Goal: Information Seeking & Learning: Learn about a topic

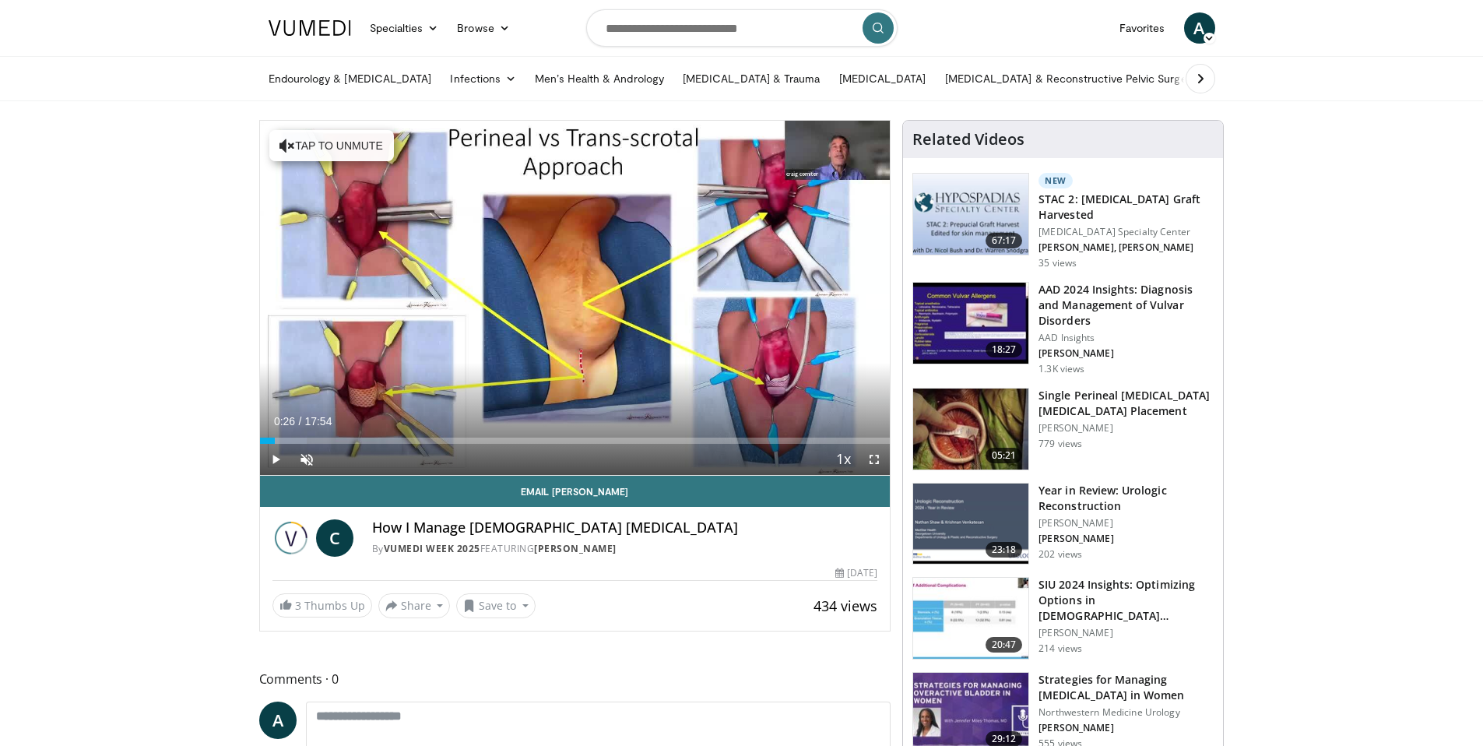
click at [276, 438] on div "Progress Bar" at bounding box center [277, 440] width 2 height 6
click at [278, 462] on span "Video Player" at bounding box center [275, 459] width 31 height 31
click at [312, 457] on span "Video Player" at bounding box center [306, 459] width 31 height 31
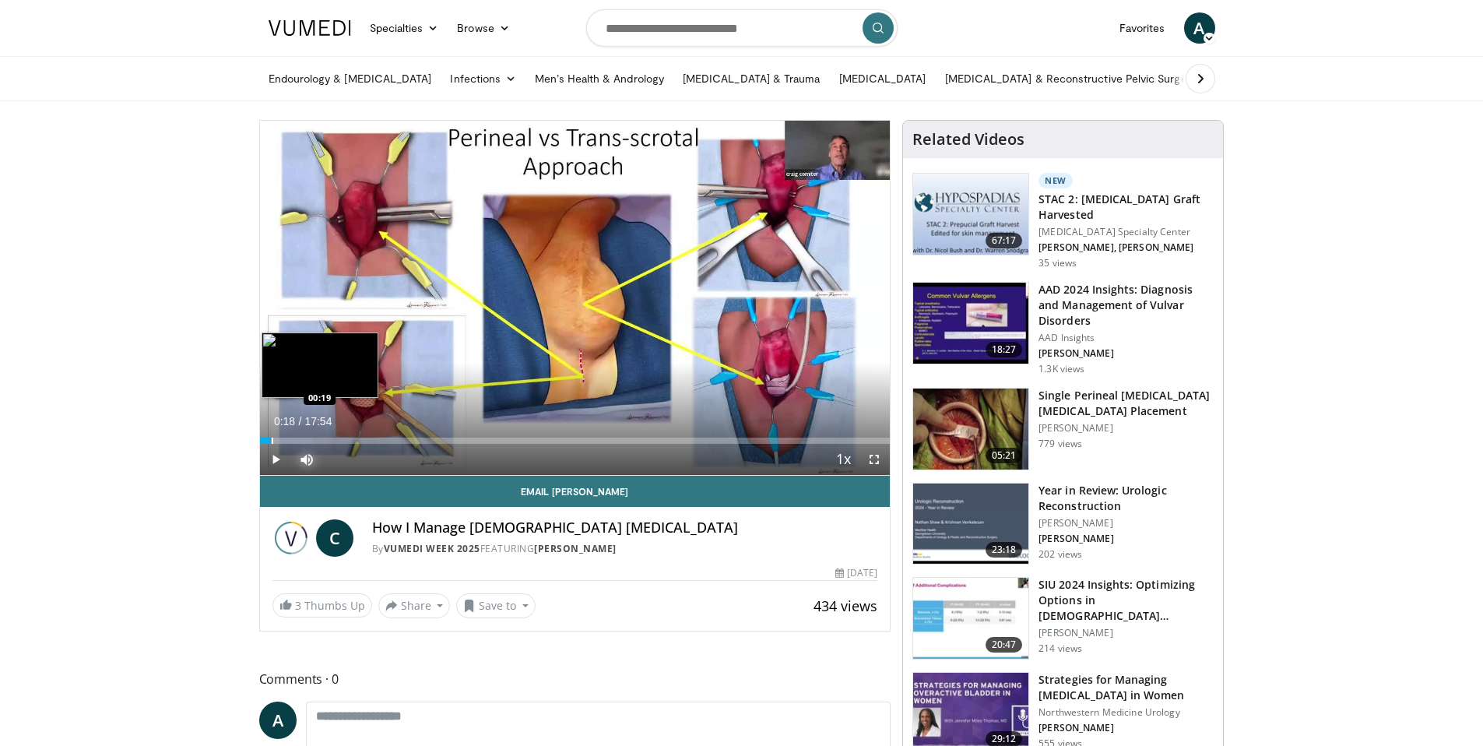
click at [270, 439] on div "Loaded : 8.30% 00:18 00:19" at bounding box center [575, 440] width 630 height 6
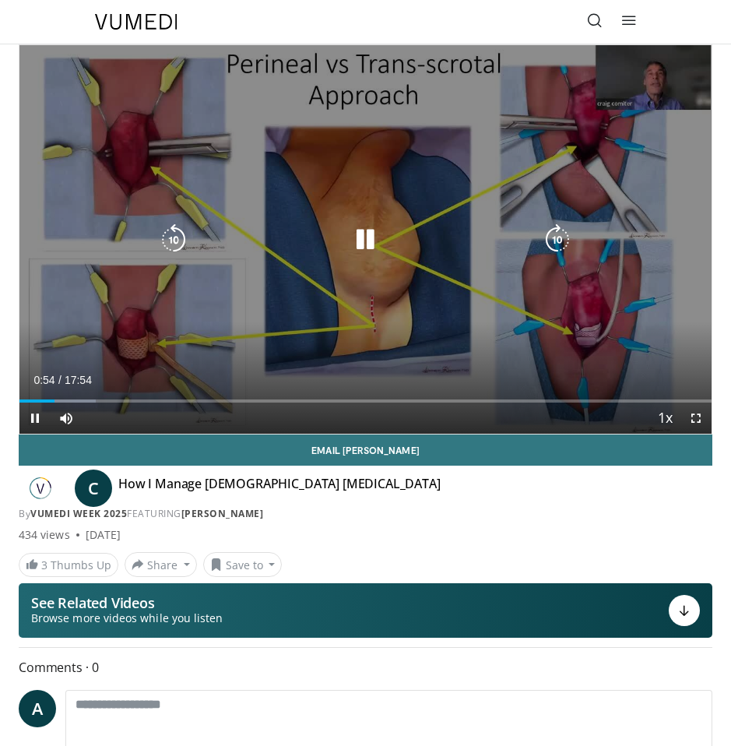
click at [545, 293] on div "10 seconds Tap to unmute" at bounding box center [365, 239] width 692 height 388
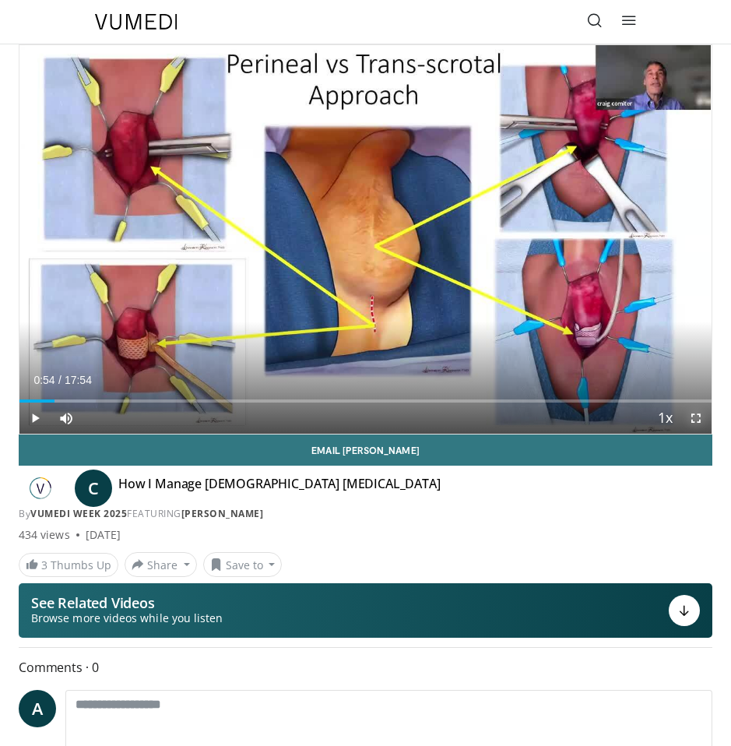
click at [703, 423] on span "Video Player" at bounding box center [695, 417] width 31 height 31
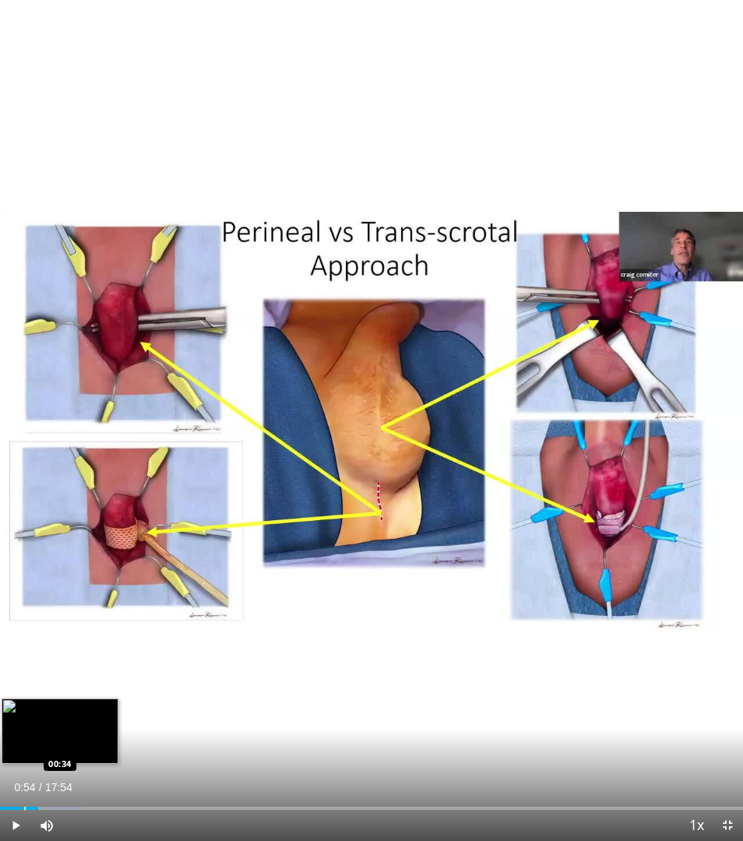
click at [24, 745] on div "Loaded : 11.07% 00:54 00:34" at bounding box center [371, 802] width 743 height 15
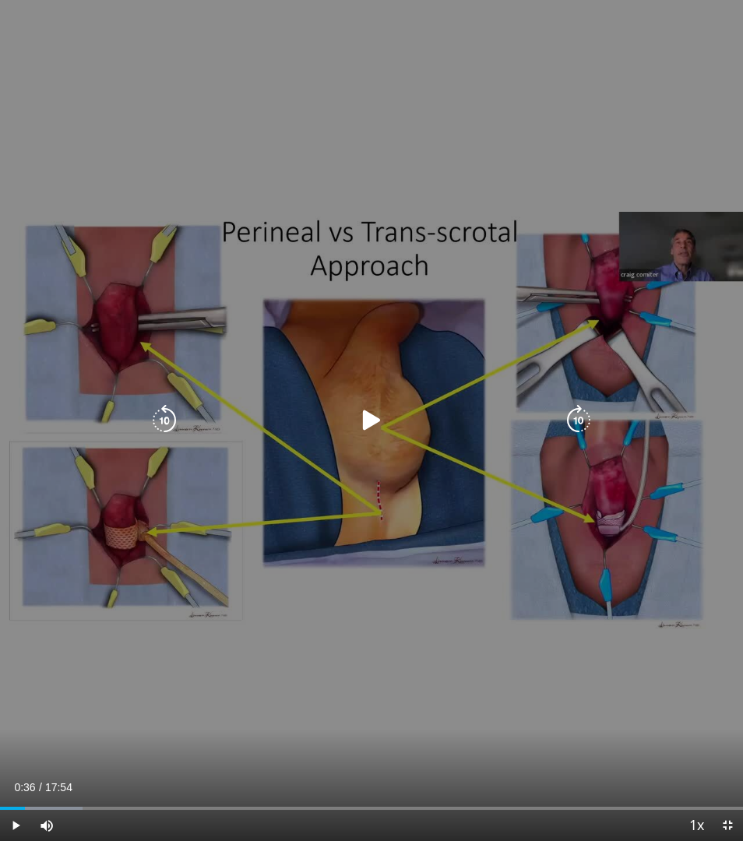
click at [358, 422] on icon "Video Player" at bounding box center [371, 420] width 31 height 31
click at [213, 434] on div "Video Player" at bounding box center [371, 420] width 445 height 31
click at [402, 409] on div "Video Player" at bounding box center [371, 420] width 445 height 31
drag, startPoint x: 377, startPoint y: 407, endPoint x: 380, endPoint y: 416, distance: 9.1
click at [377, 409] on icon "Video Player" at bounding box center [371, 420] width 31 height 31
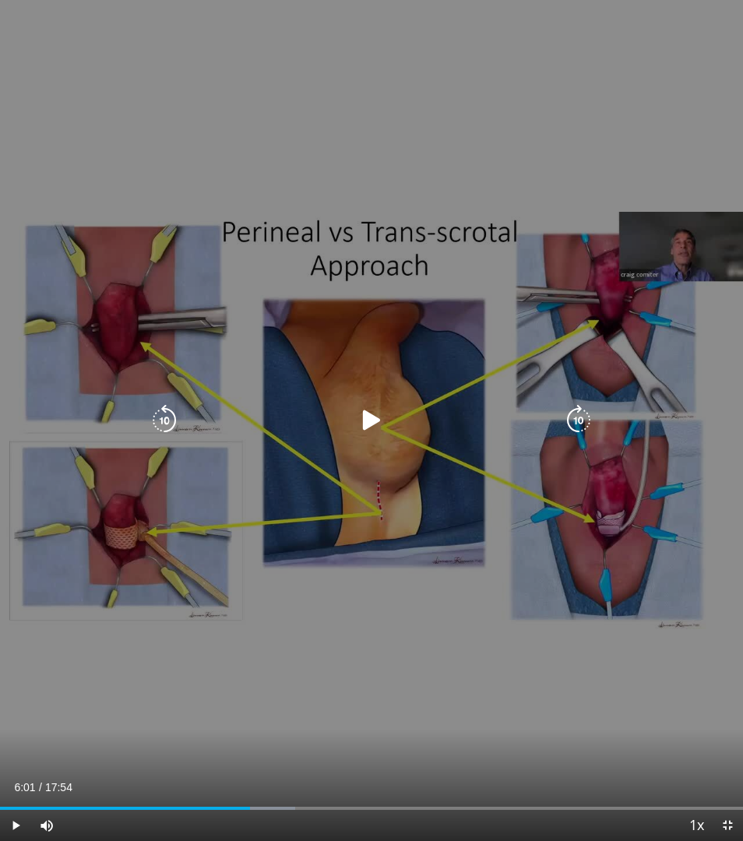
click at [392, 420] on div "Video Player" at bounding box center [371, 420] width 445 height 31
click at [377, 417] on icon "Video Player" at bounding box center [371, 420] width 31 height 31
click at [467, 441] on div "10 seconds Tap to unmute" at bounding box center [371, 420] width 743 height 841
click at [469, 437] on div "10 seconds Tap to unmute" at bounding box center [371, 420] width 743 height 841
drag, startPoint x: 39, startPoint y: 726, endPoint x: 32, endPoint y: 721, distance: 8.9
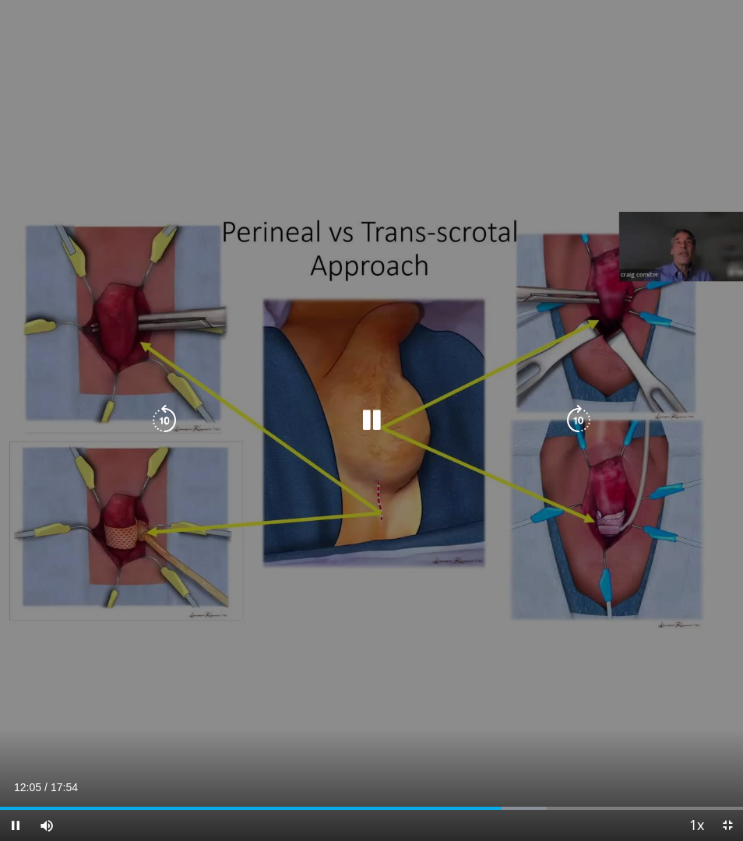
click at [38, 726] on div "10 seconds Tap to unmute" at bounding box center [371, 420] width 743 height 841
click at [422, 458] on div "10 seconds Tap to unmute" at bounding box center [371, 420] width 743 height 841
click at [571, 235] on div "10 seconds Tap to unmute" at bounding box center [371, 420] width 743 height 841
click at [518, 657] on div "10 seconds Tap to unmute" at bounding box center [371, 420] width 743 height 841
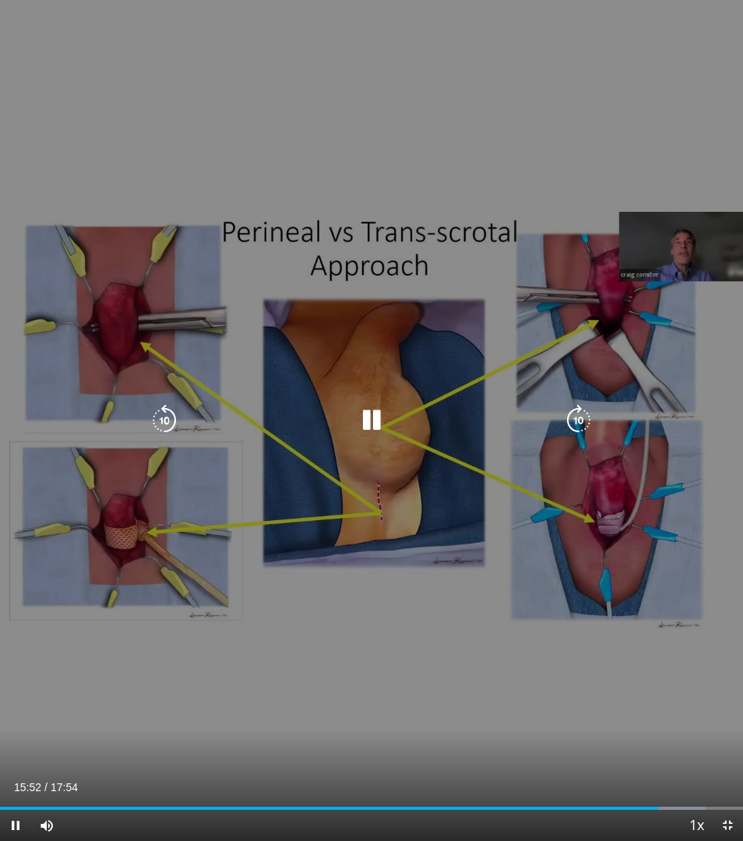
click at [456, 629] on div "10 seconds Tap to unmute" at bounding box center [371, 420] width 743 height 841
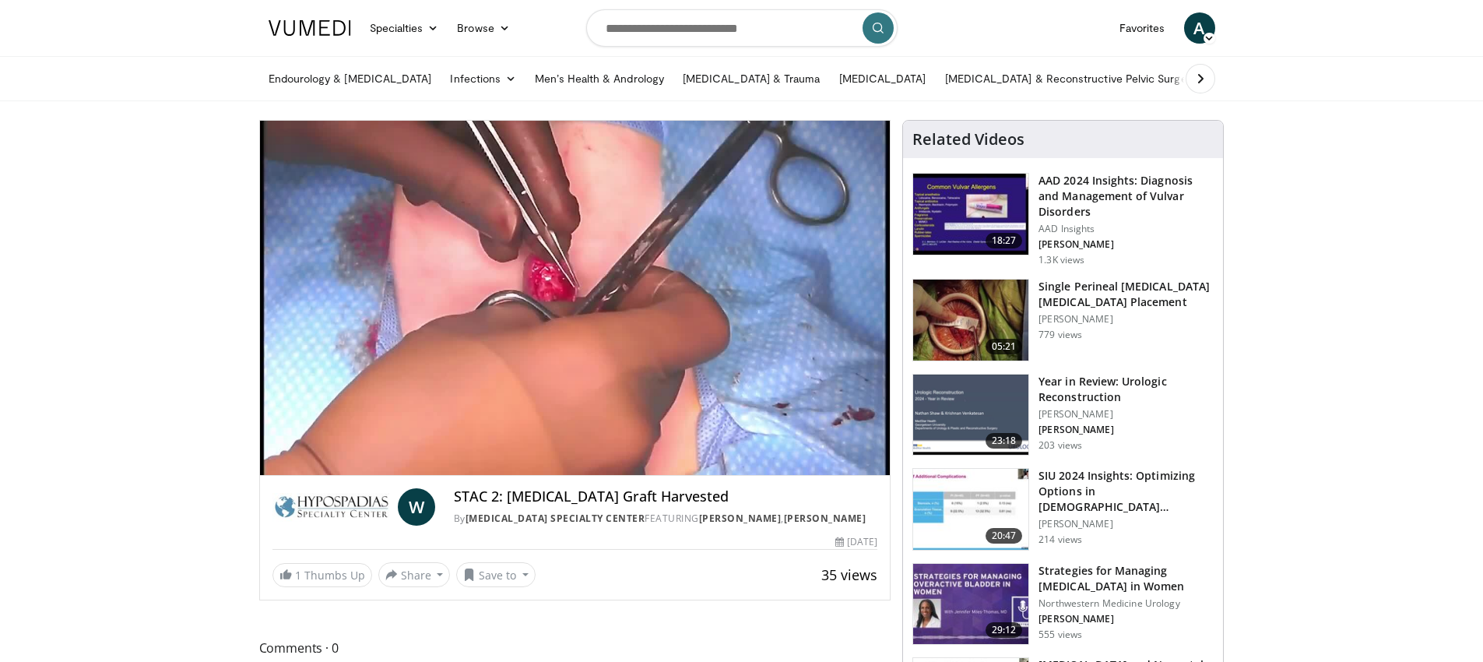
click at [730, 304] on img at bounding box center [970, 319] width 115 height 81
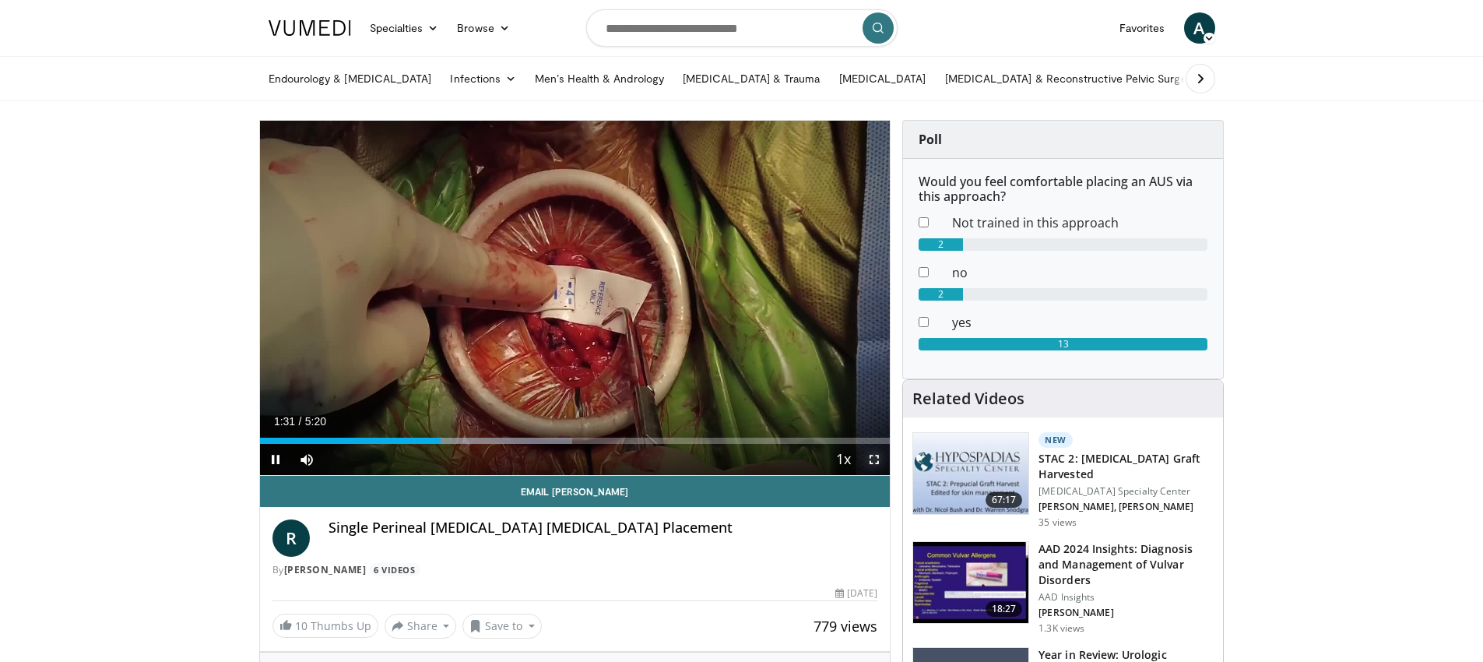
click at [873, 462] on span "Video Player" at bounding box center [874, 459] width 31 height 31
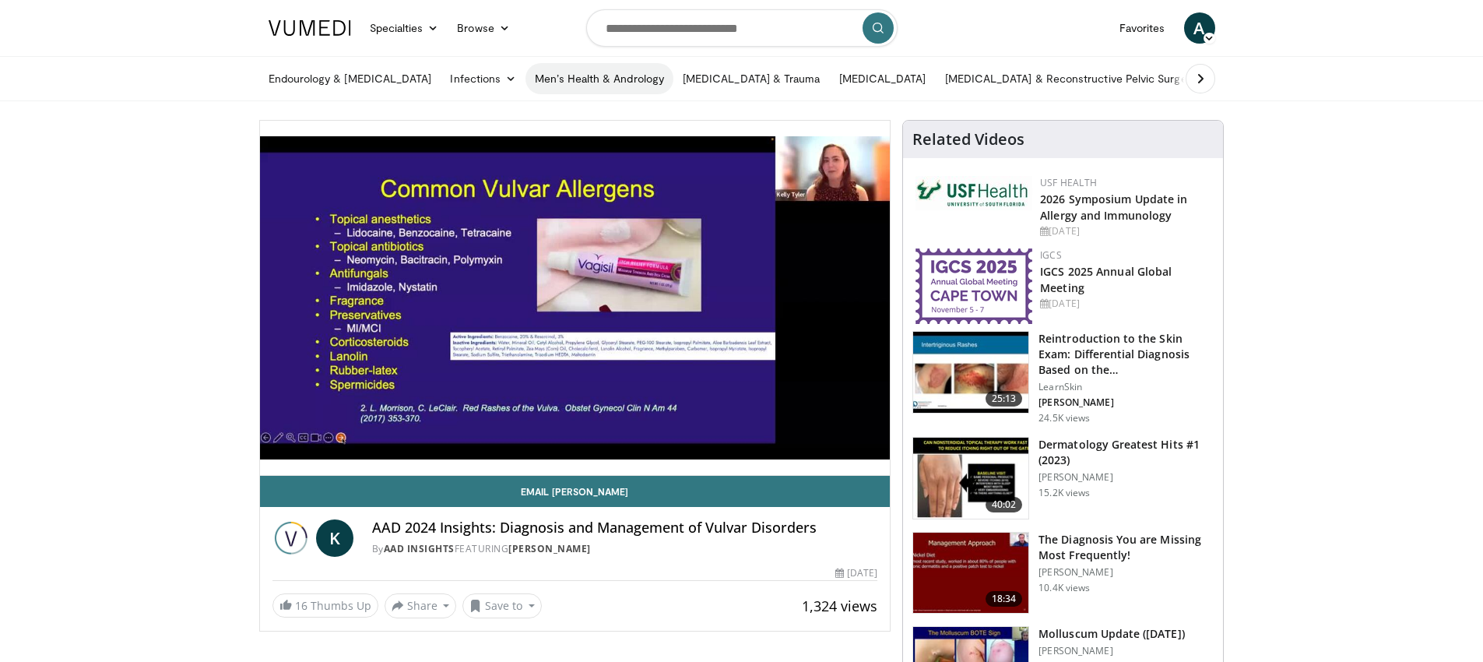
click at [588, 77] on link "Men’s Health & Andrology" at bounding box center [599, 78] width 148 height 31
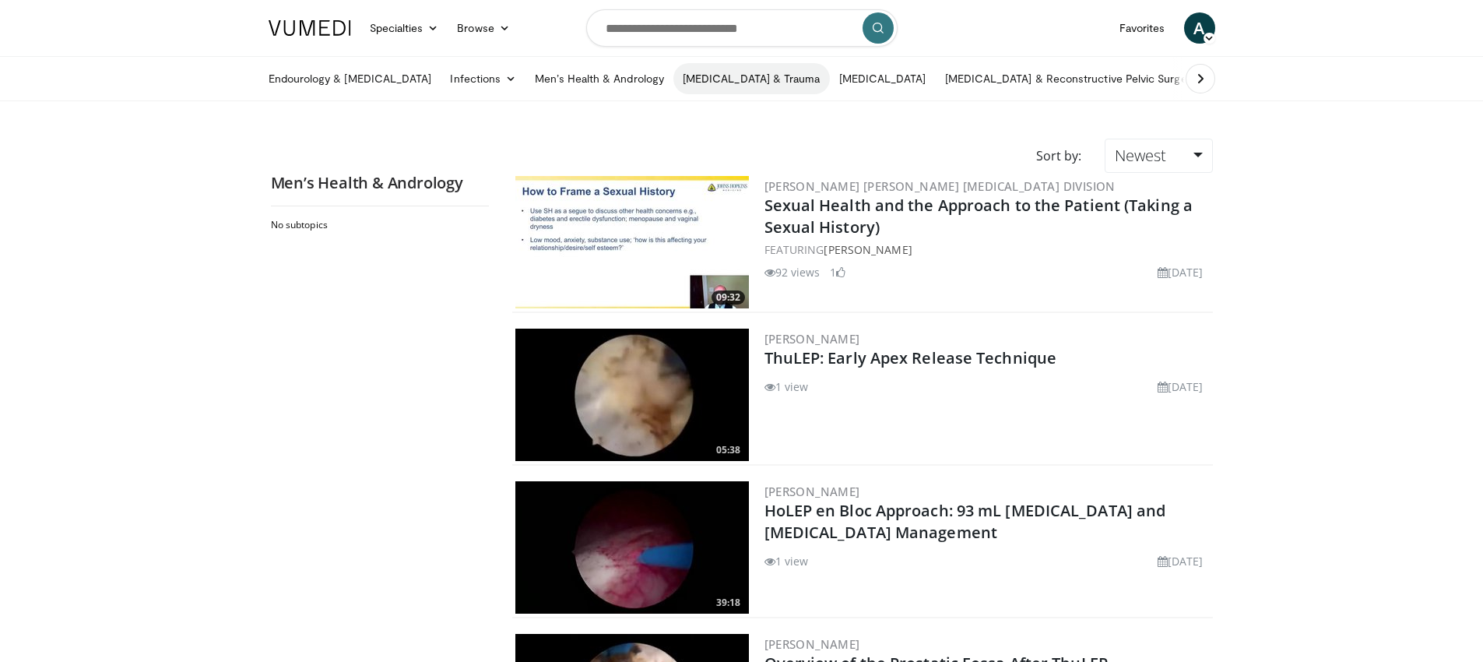
click at [758, 76] on link "[MEDICAL_DATA] & Trauma" at bounding box center [751, 78] width 156 height 31
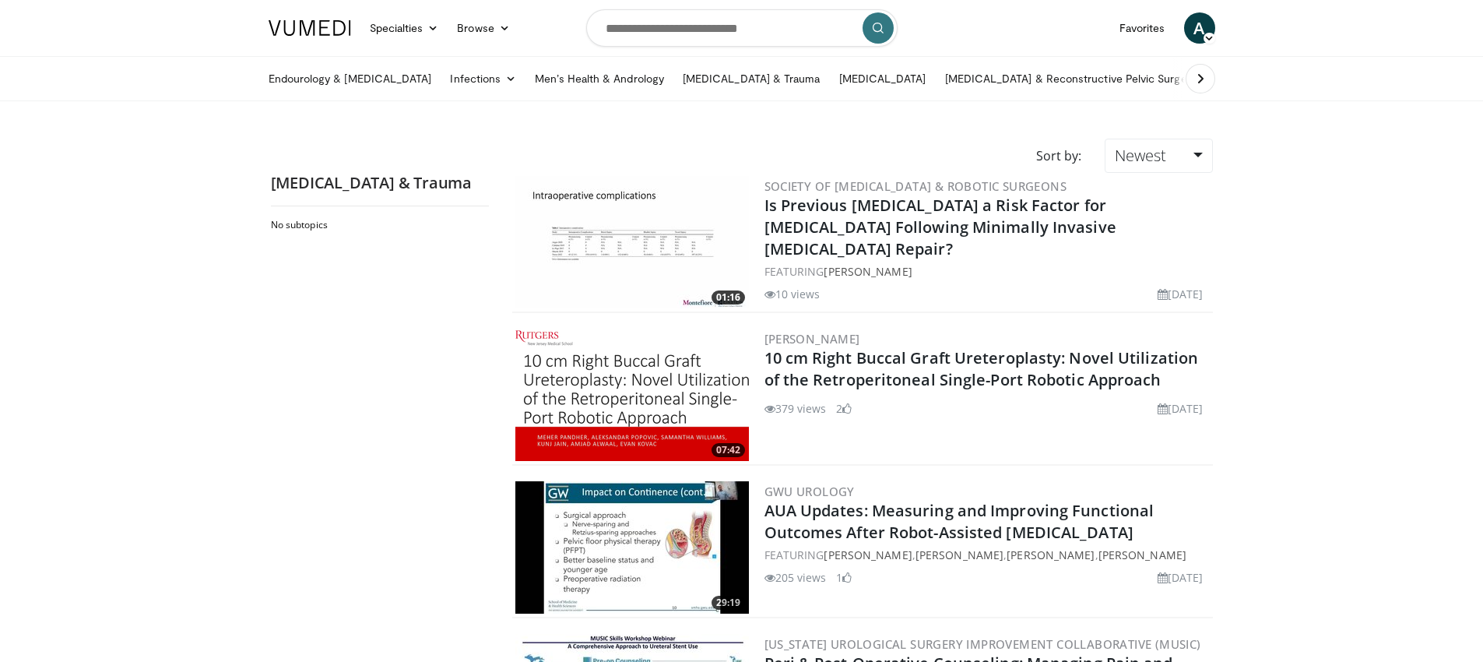
click at [656, 383] on img at bounding box center [632, 394] width 234 height 132
click at [574, 74] on link "Men’s Health & Andrology" at bounding box center [599, 78] width 148 height 31
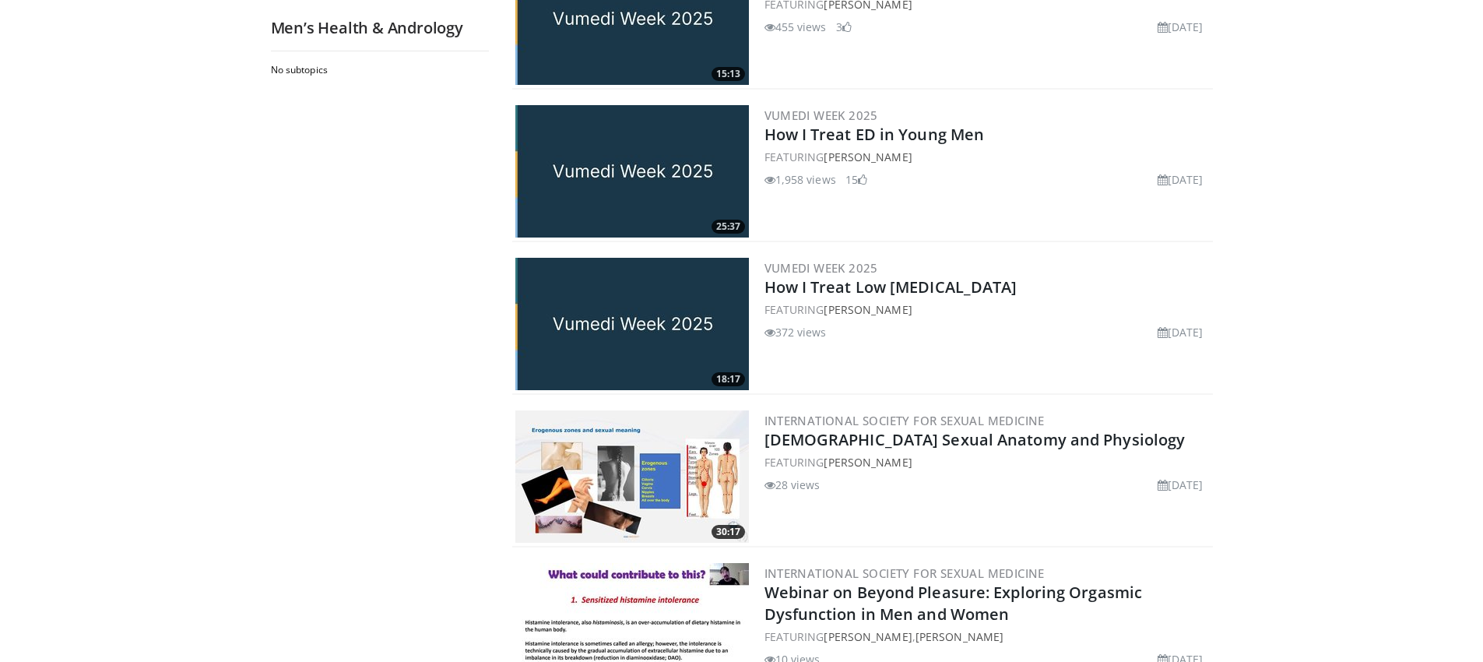
scroll to position [3521, 0]
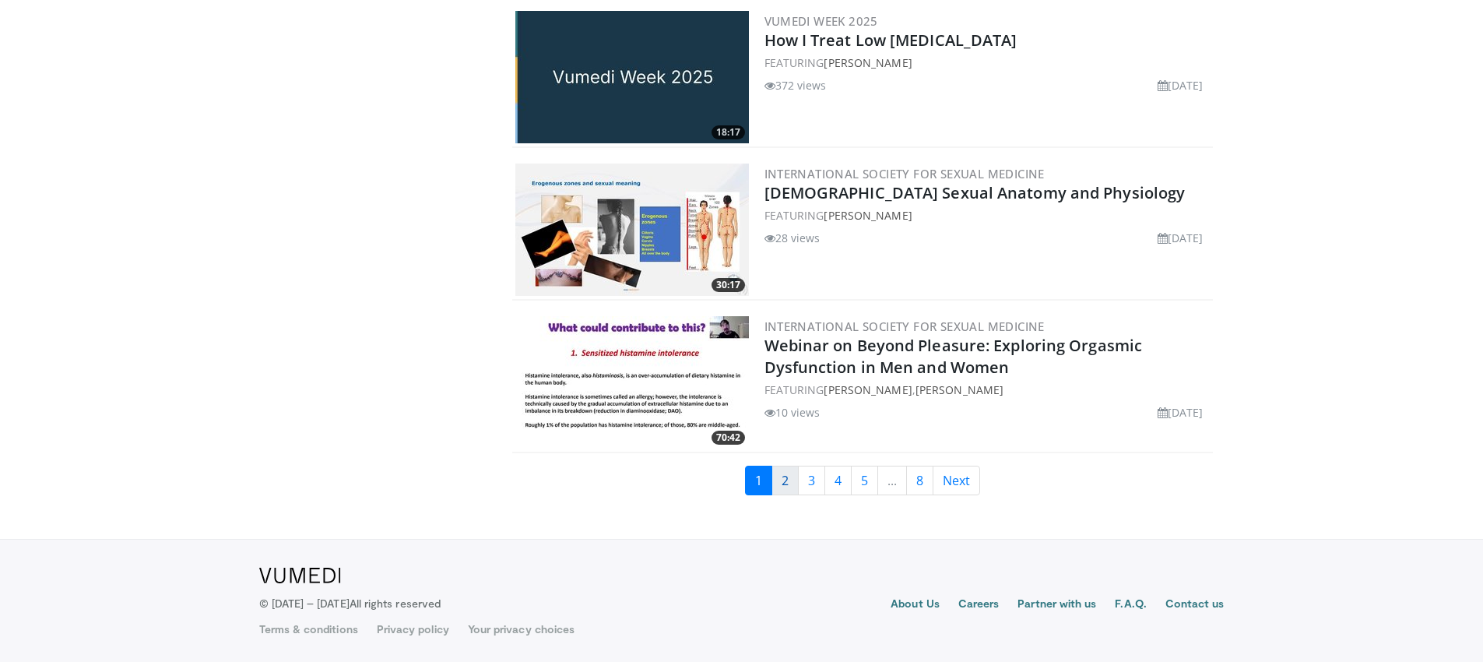
click at [792, 477] on link "2" at bounding box center [784, 480] width 27 height 30
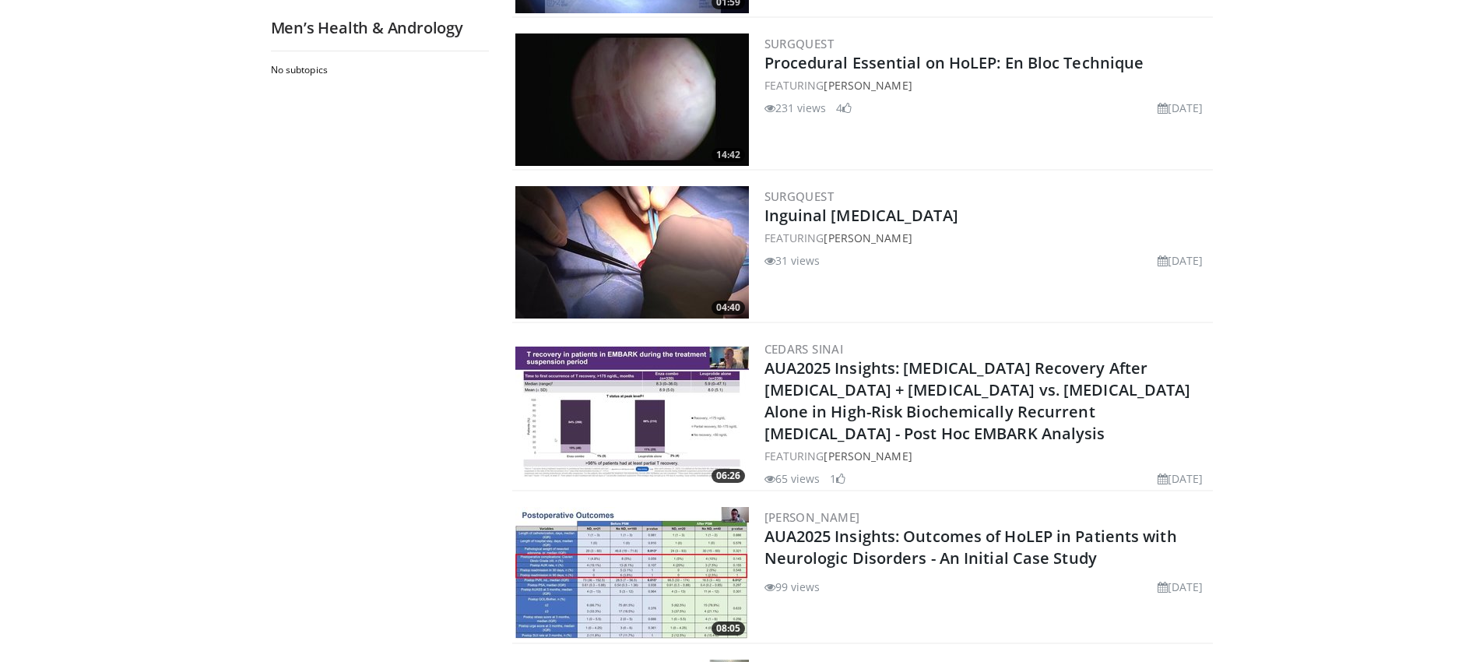
scroll to position [3524, 0]
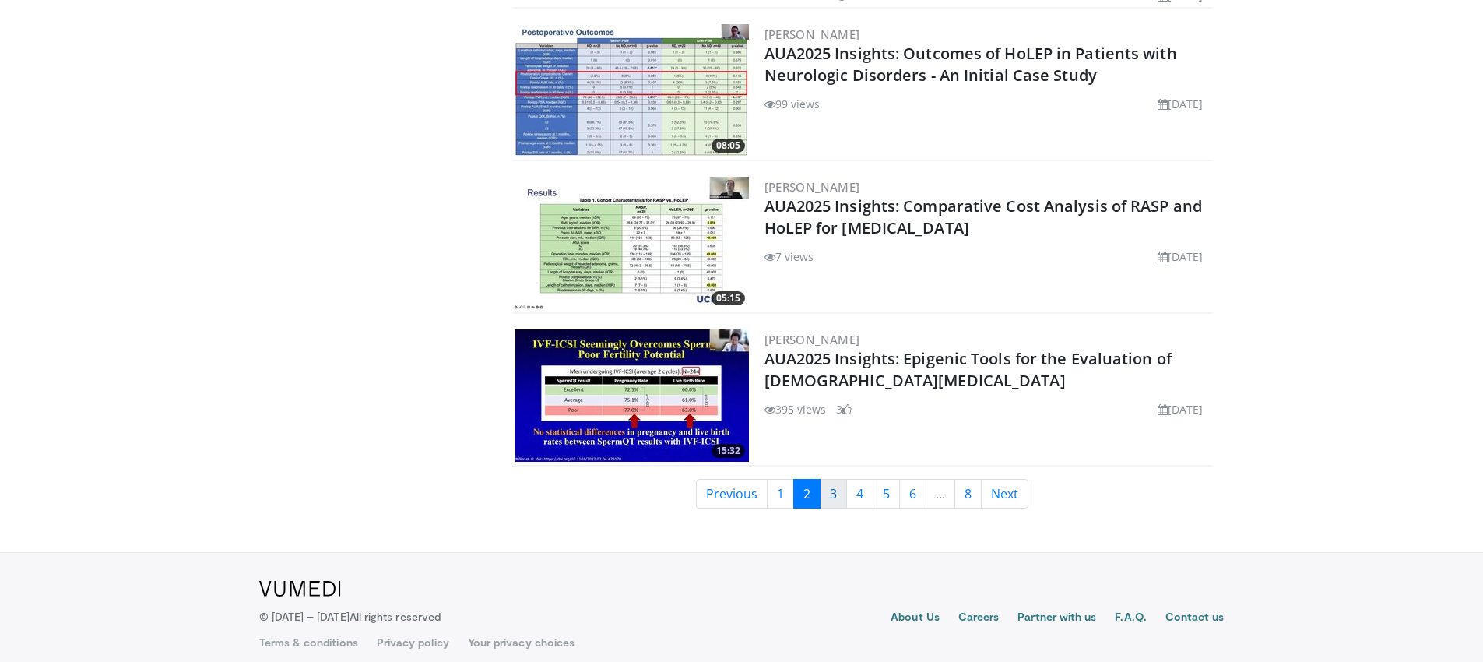
click at [831, 502] on link "3" at bounding box center [833, 494] width 27 height 30
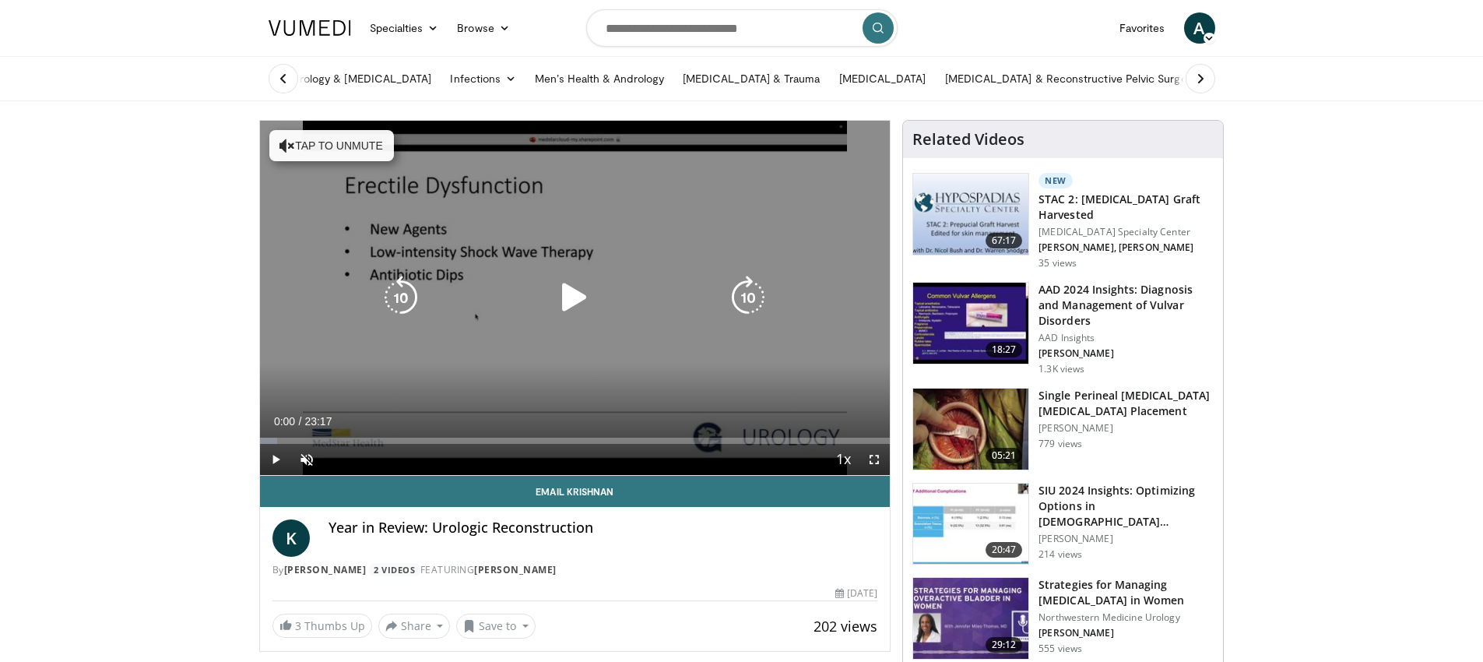
click at [546, 290] on div "Video Player" at bounding box center [574, 297] width 378 height 31
click at [570, 293] on icon "Video Player" at bounding box center [575, 298] width 44 height 44
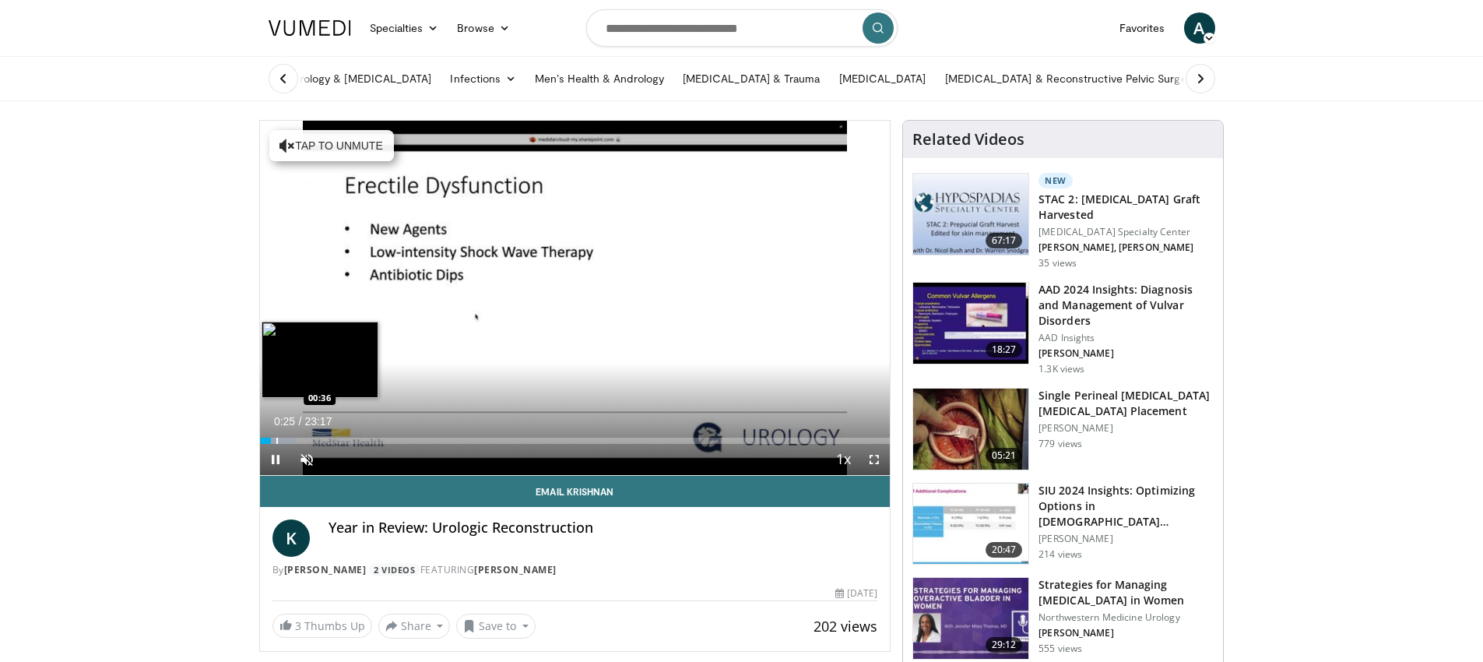
click at [276, 441] on div "Progress Bar" at bounding box center [277, 440] width 2 height 6
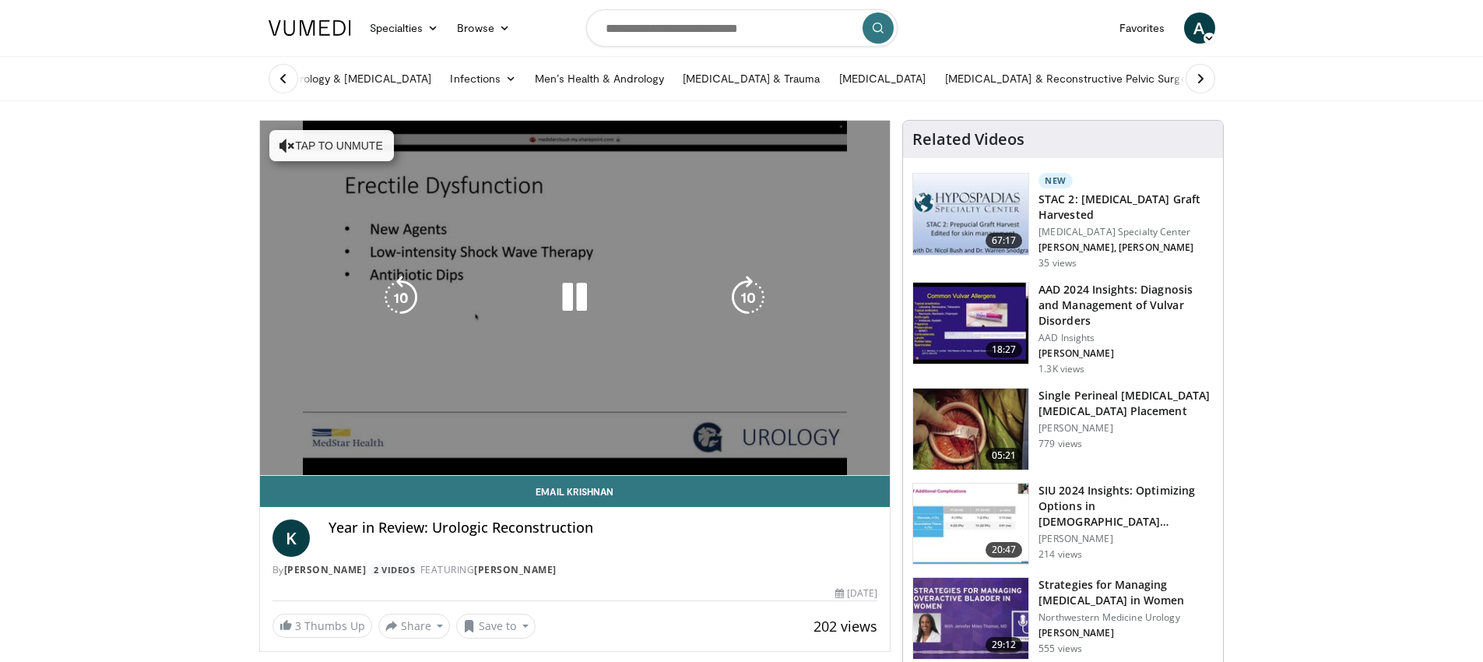
click at [575, 377] on div "70 seconds Tap to unmute" at bounding box center [575, 298] width 630 height 354
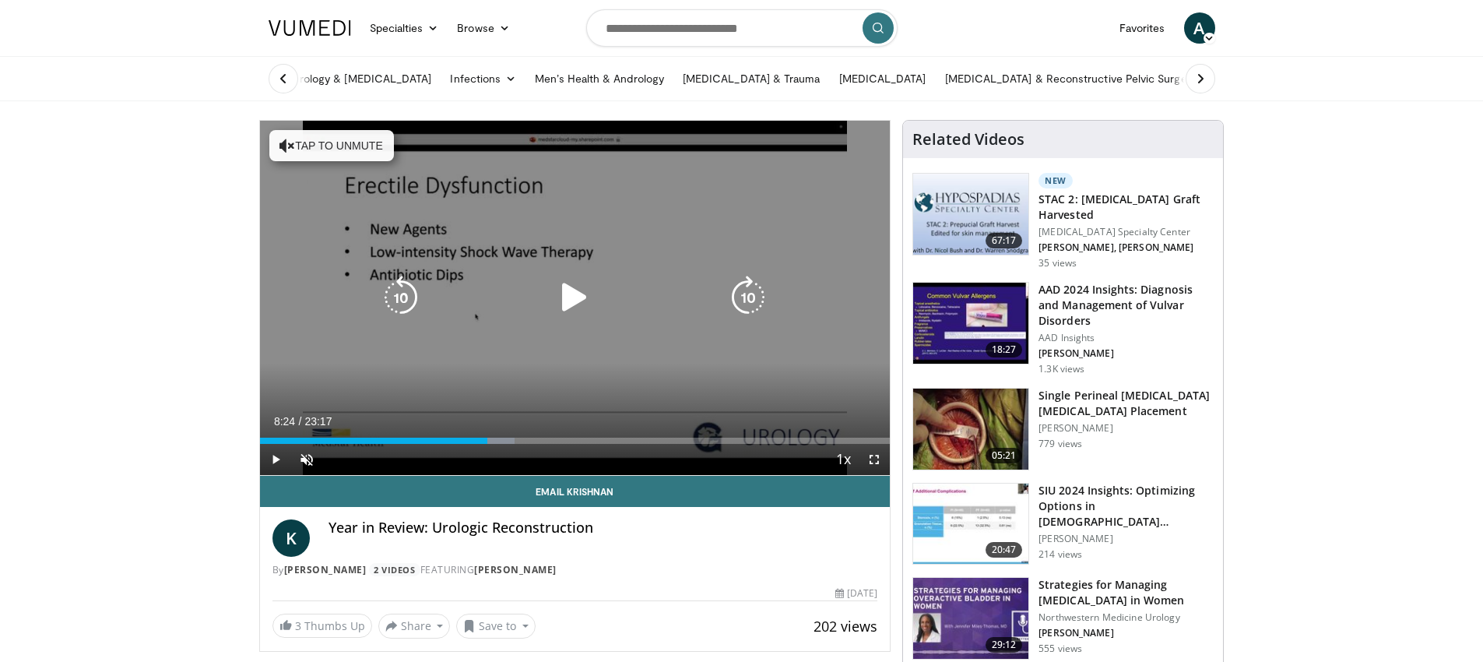
click at [556, 297] on icon "Video Player" at bounding box center [575, 298] width 44 height 44
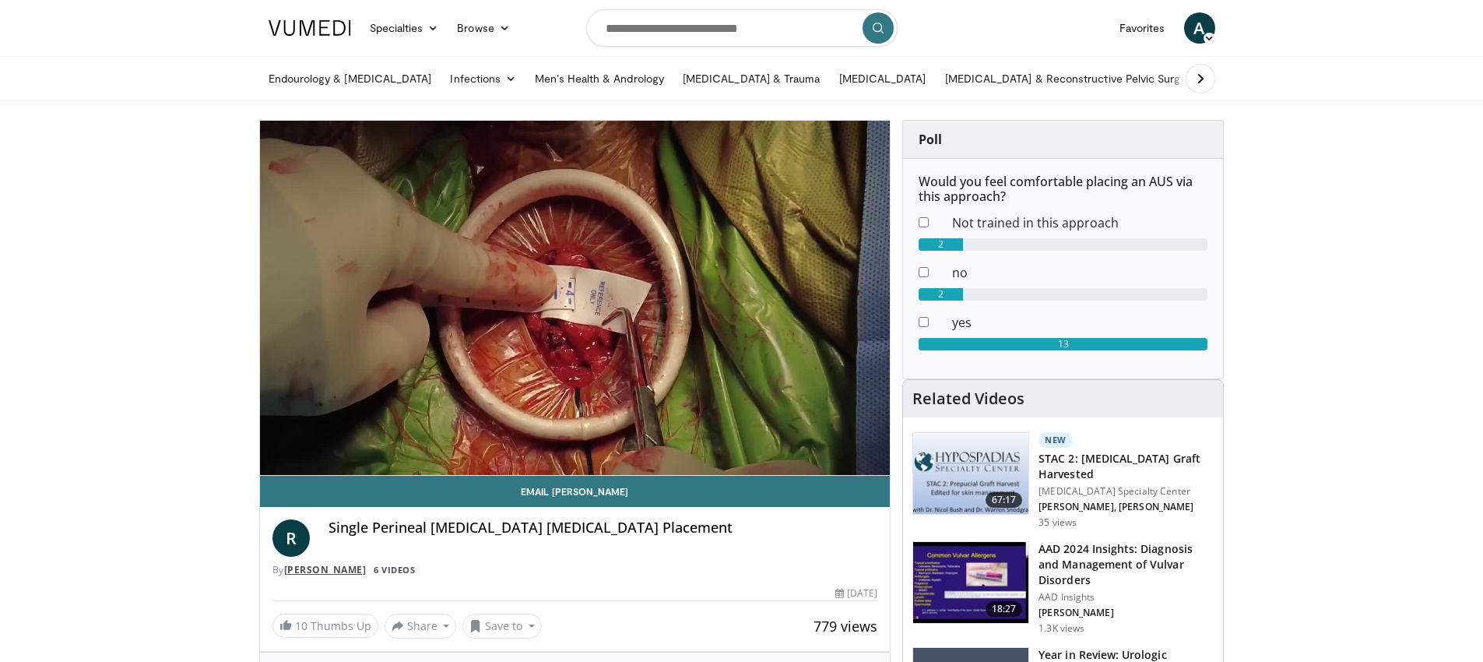
click at [348, 567] on link "[PERSON_NAME]" at bounding box center [325, 569] width 83 height 13
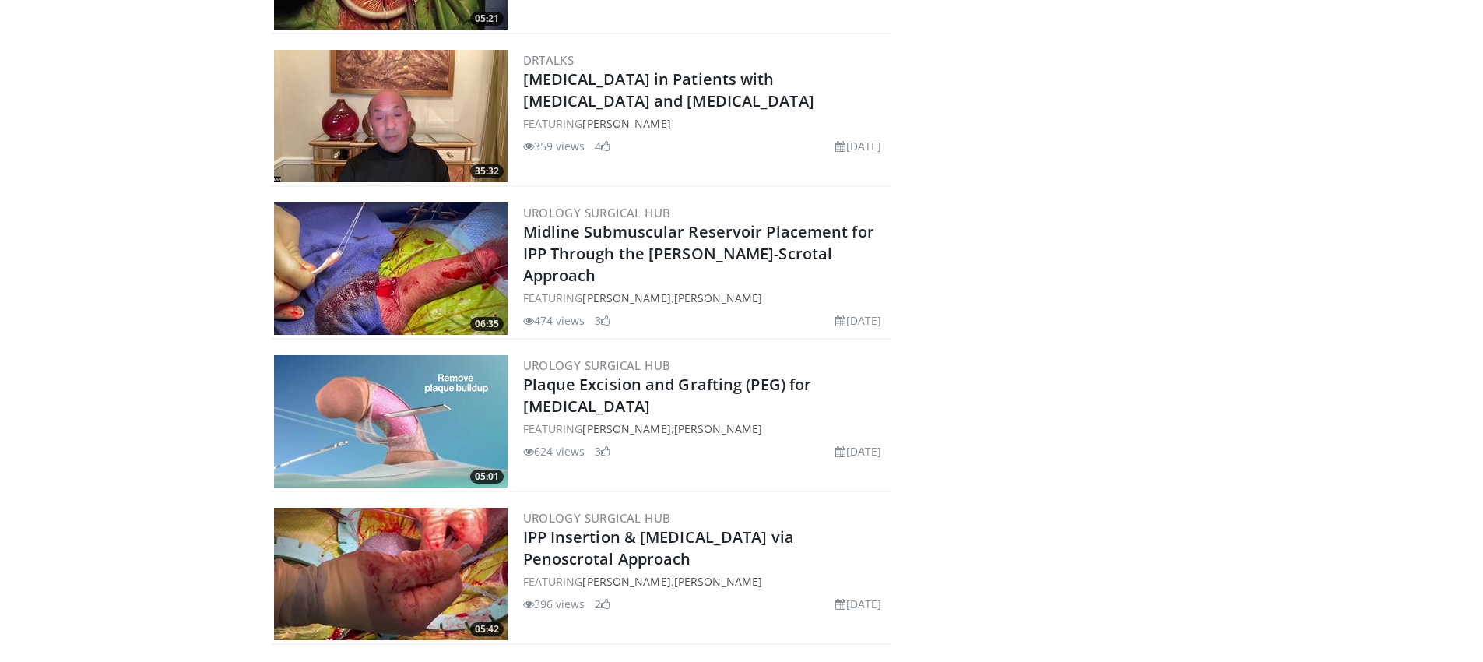
scroll to position [539, 0]
